Goal: Check status

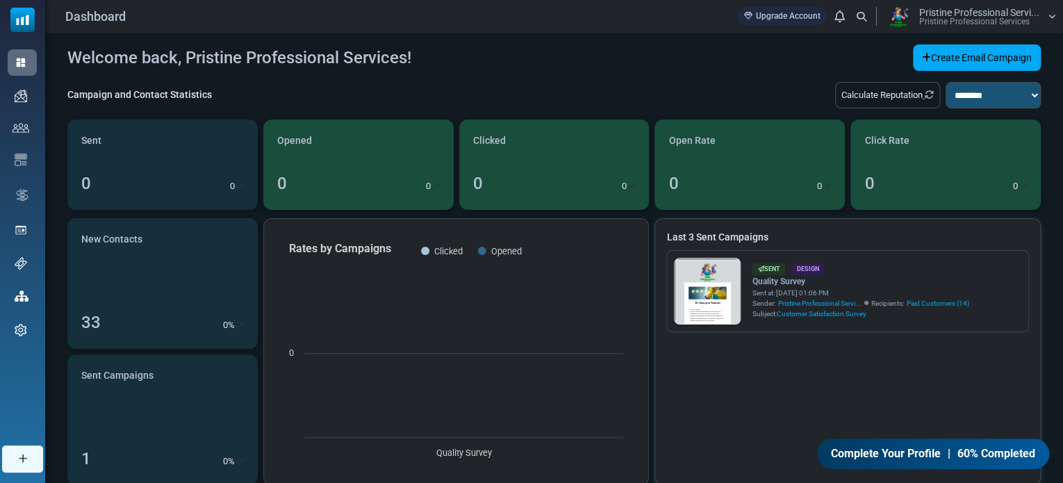
click at [705, 293] on link at bounding box center [708, 330] width 66 height 142
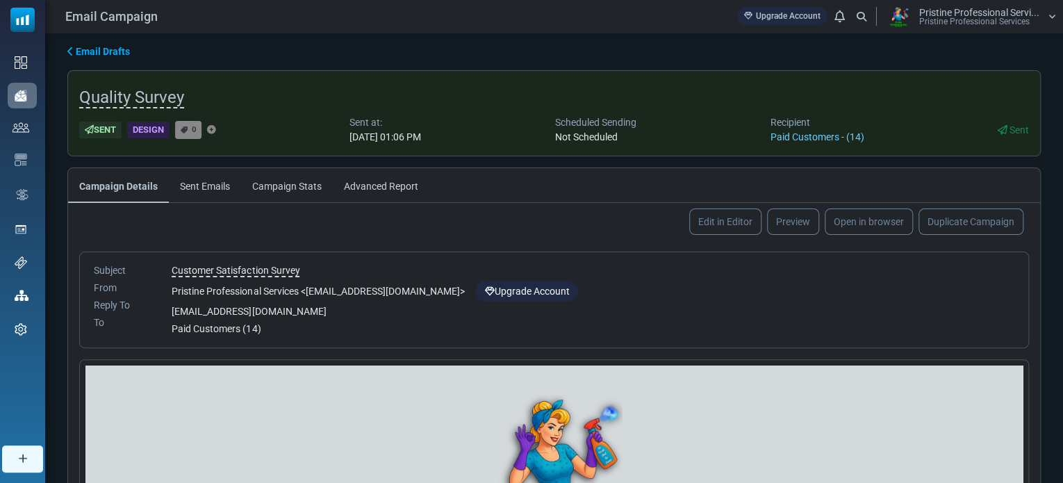
click at [300, 183] on link "Campaign Stats" at bounding box center [287, 185] width 92 height 35
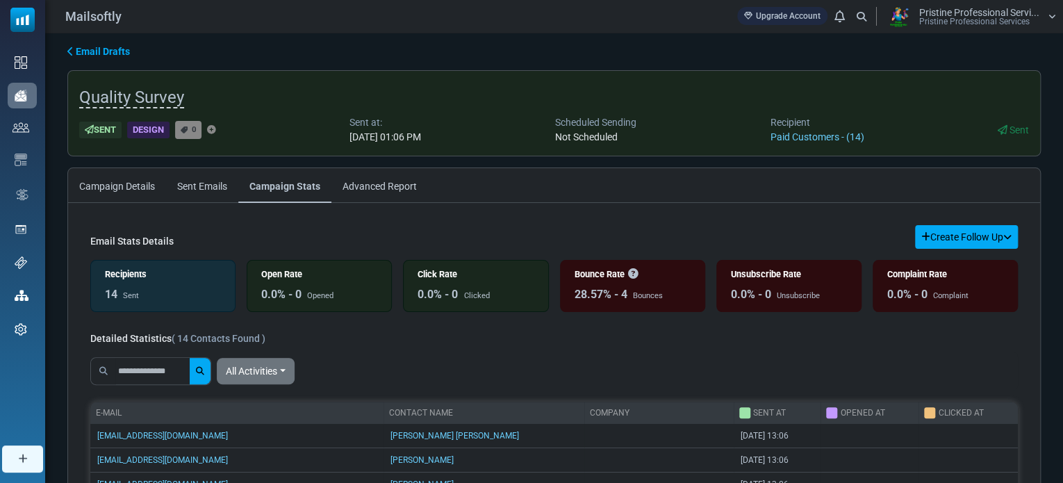
click at [596, 275] on div "Bounce Rate" at bounding box center [633, 274] width 116 height 13
